Goal: Task Accomplishment & Management: Manage account settings

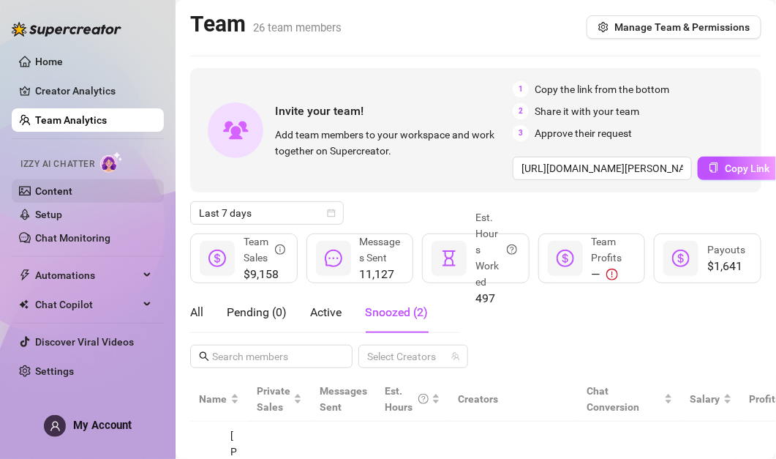
click at [72, 194] on link "Content" at bounding box center [53, 191] width 37 height 12
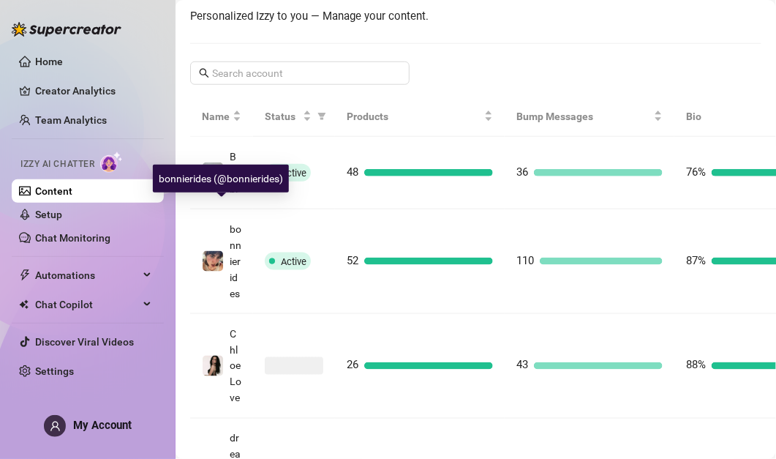
scroll to position [227, 0]
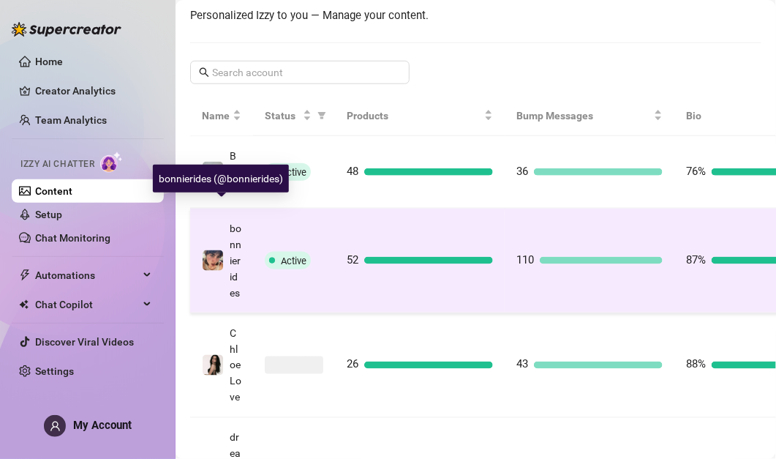
click at [233, 287] on span "bonnierides" at bounding box center [236, 260] width 12 height 76
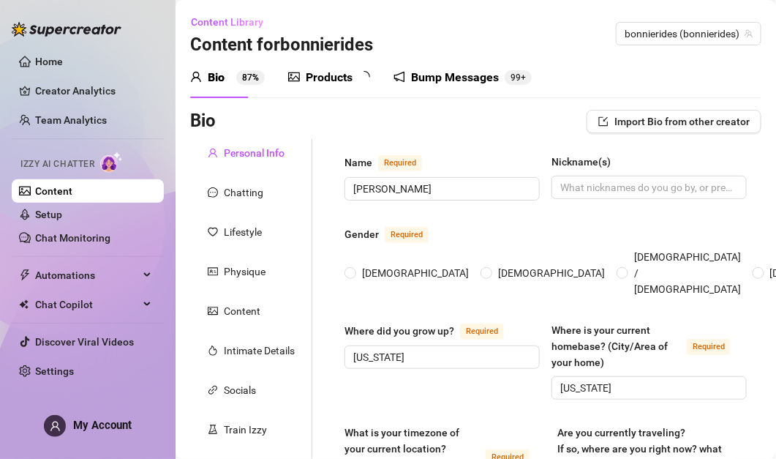
radio input "true"
type input "[DATE]"
click at [333, 61] on div "Products 5 2" at bounding box center [334, 77] width 92 height 41
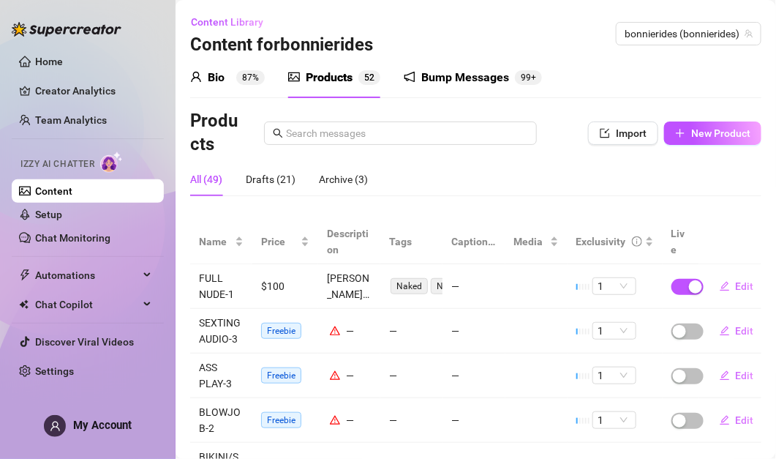
click at [333, 80] on div "Products" at bounding box center [329, 78] width 47 height 18
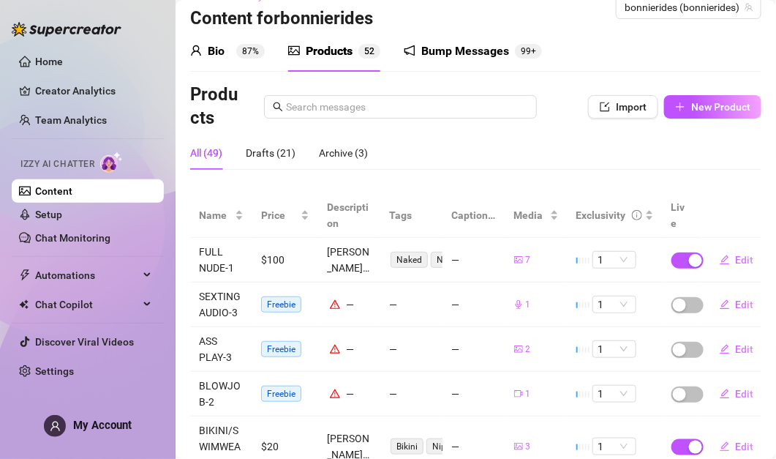
scroll to position [34, 0]
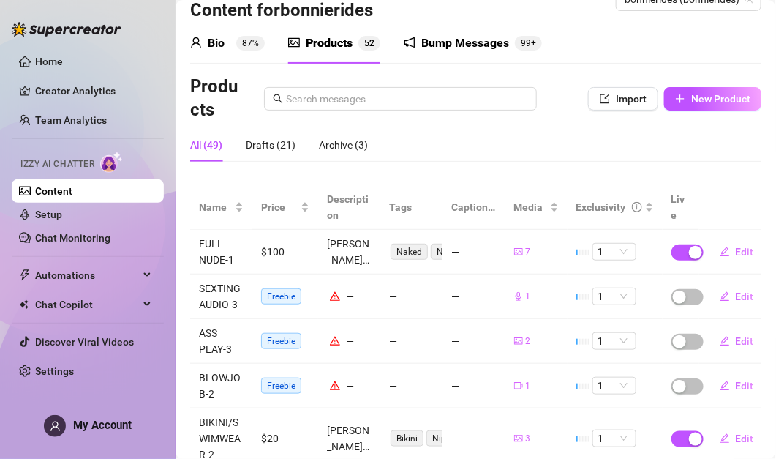
click at [517, 252] on body "Home Creator Analytics Team Analytics Izzy AI Chatter Content Setup Chat Monito…" at bounding box center [388, 229] width 776 height 459
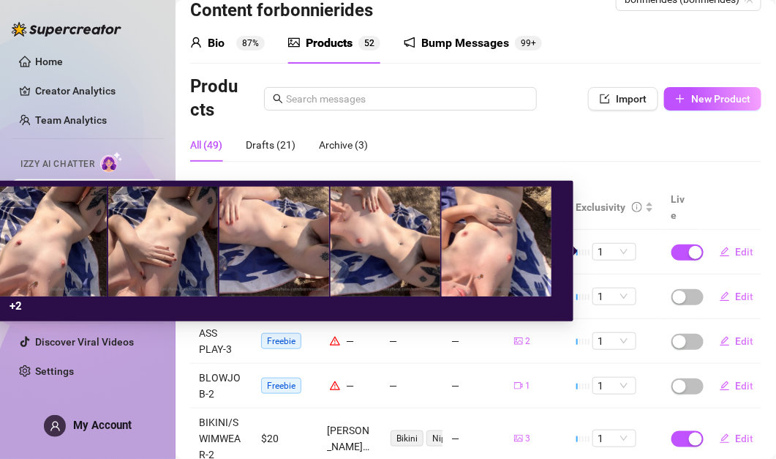
click at [517, 252] on img at bounding box center [497, 242] width 110 height 110
click at [511, 311] on div "+ 2" at bounding box center [282, 251] width 571 height 129
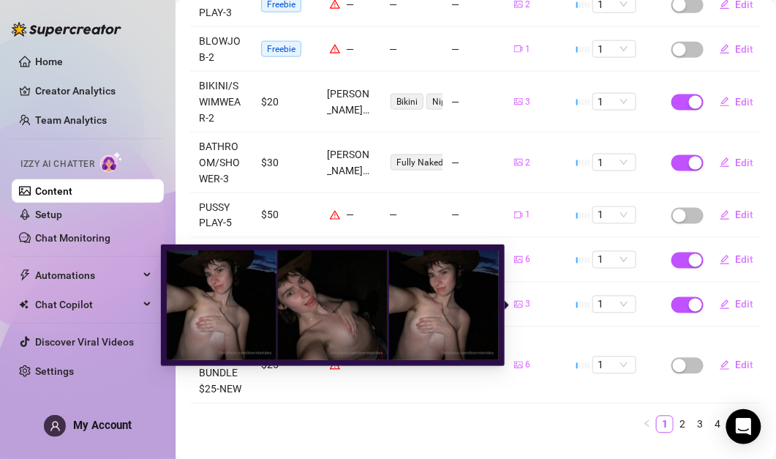
scroll to position [399, 0]
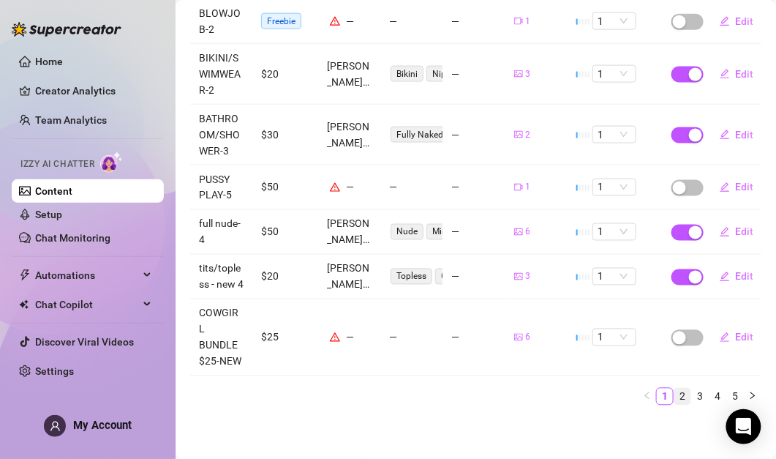
click at [683, 400] on link "2" at bounding box center [682, 396] width 16 height 16
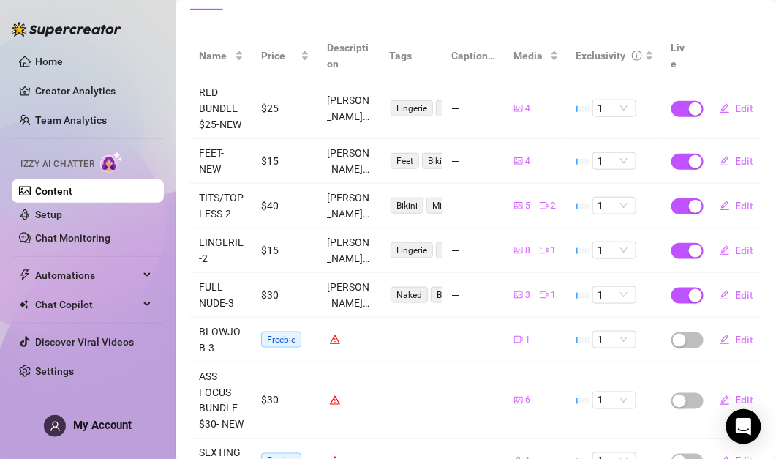
scroll to position [178, 0]
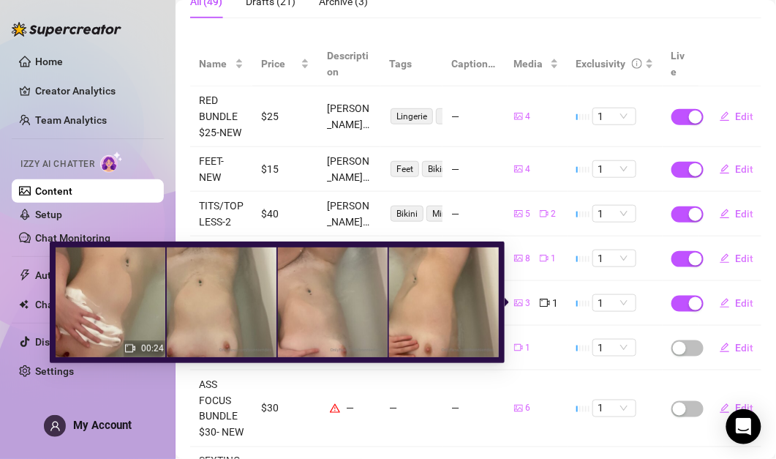
click at [532, 302] on div "3 1" at bounding box center [536, 303] width 45 height 16
click at [547, 302] on icon "video-camera" at bounding box center [545, 302] width 10 height 8
click at [118, 331] on img at bounding box center [111, 302] width 110 height 110
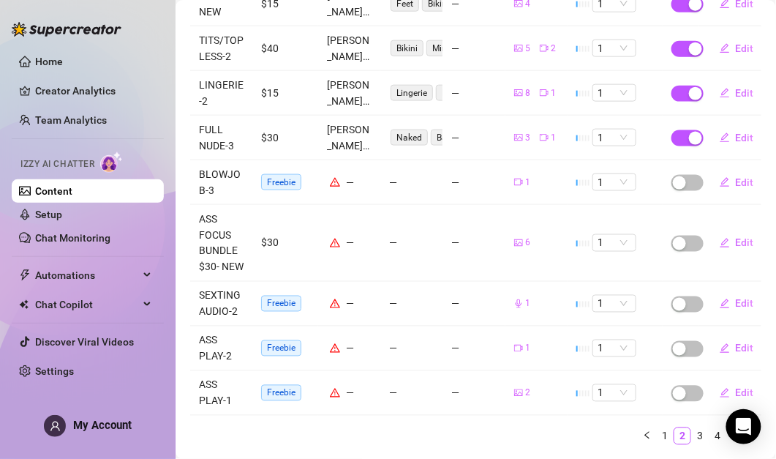
scroll to position [383, 0]
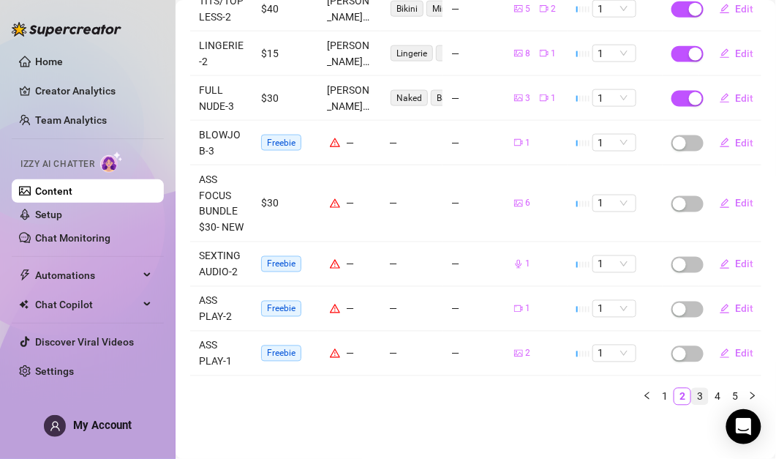
click at [704, 392] on link "3" at bounding box center [700, 396] width 16 height 16
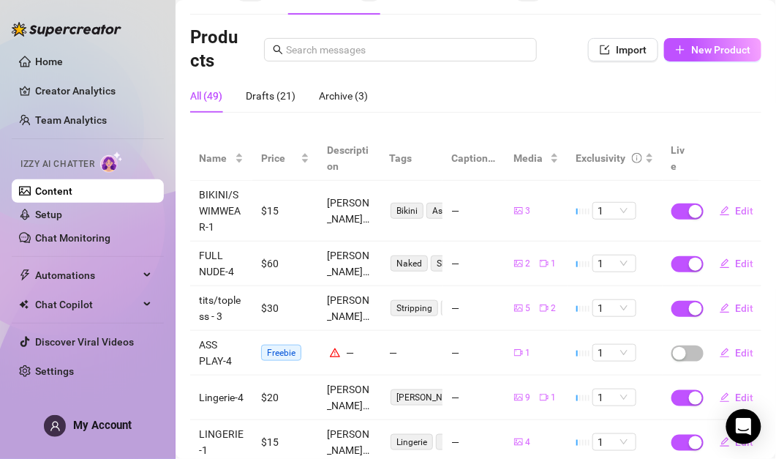
scroll to position [85, 0]
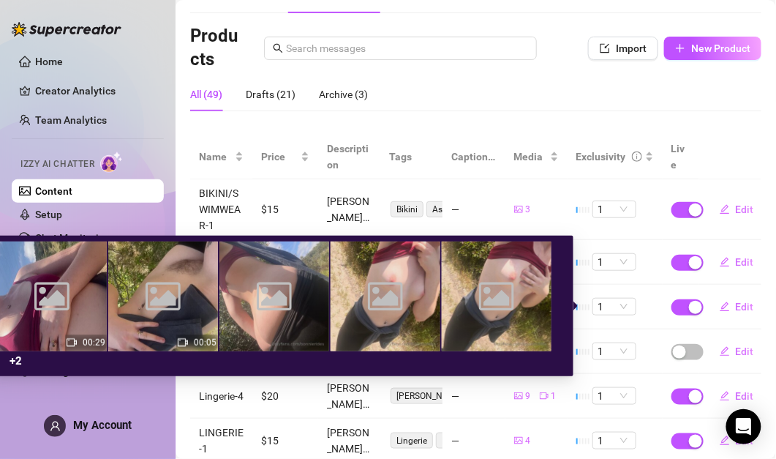
click at [546, 309] on div "Image placeholder" at bounding box center [497, 296] width 110 height 110
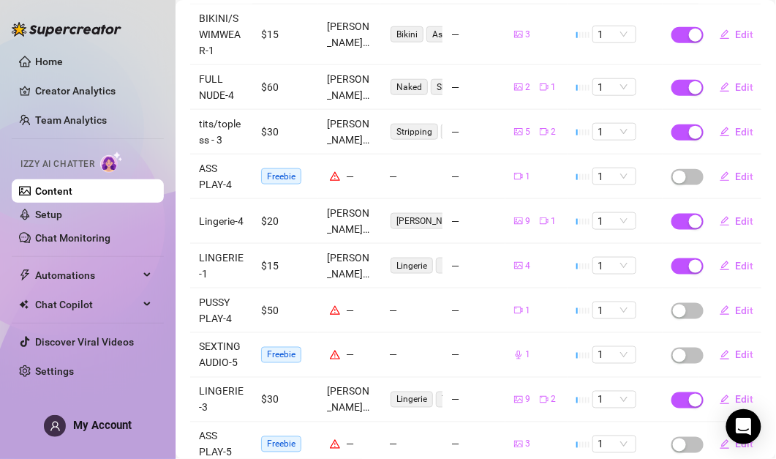
scroll to position [350, 0]
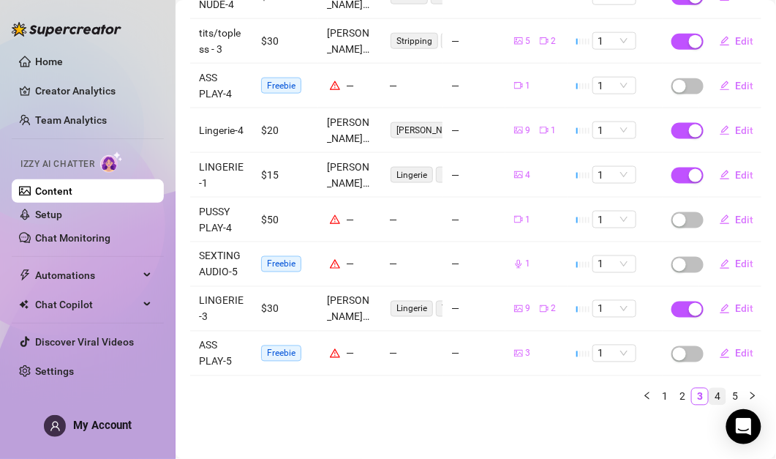
click at [725, 392] on link "4" at bounding box center [718, 396] width 16 height 16
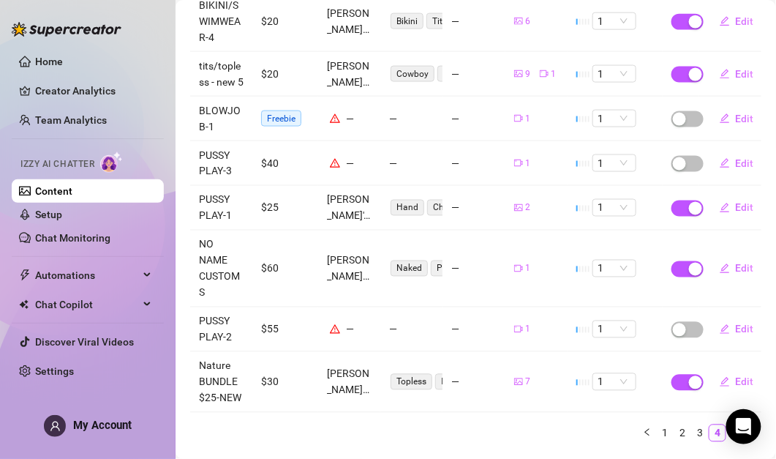
scroll to position [463, 0]
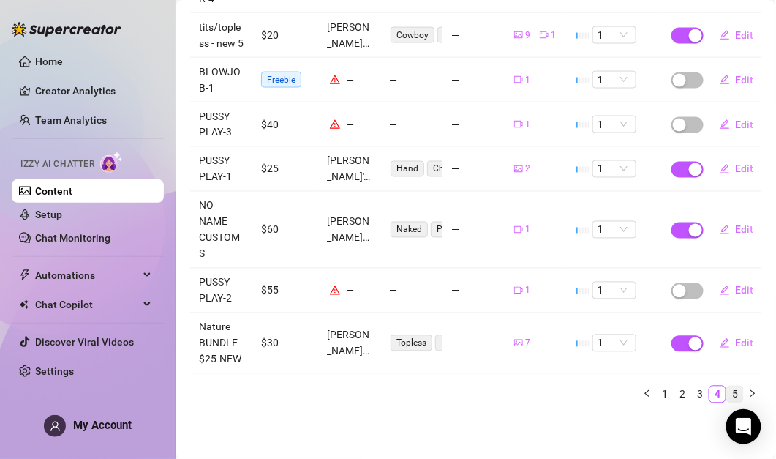
click at [741, 395] on link "5" at bounding box center [735, 394] width 16 height 16
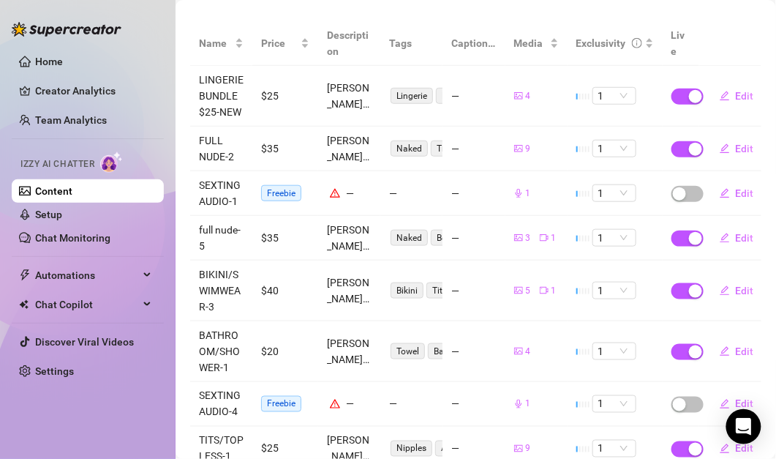
scroll to position [188, 0]
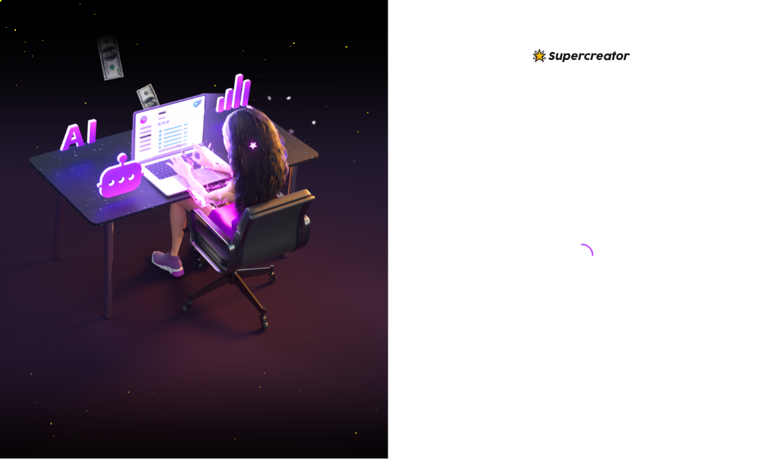
click at [468, 78] on div at bounding box center [582, 241] width 326 height 388
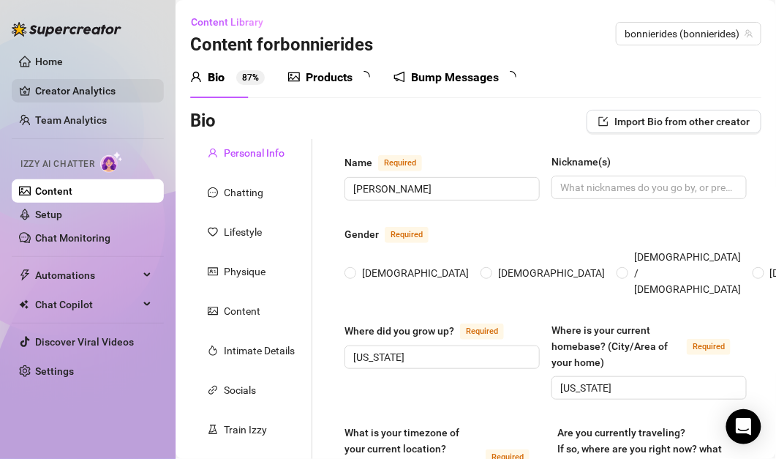
radio input "true"
type input "[DATE]"
